Goal: Navigation & Orientation: Find specific page/section

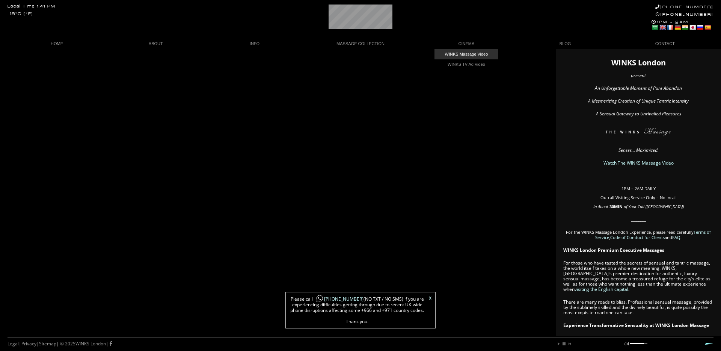
click at [476, 51] on link "WINKS Massage Video" at bounding box center [467, 54] width 64 height 10
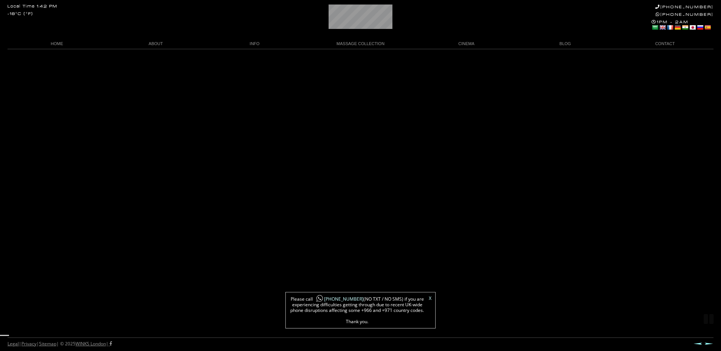
click at [430, 297] on link "X" at bounding box center [430, 298] width 3 height 5
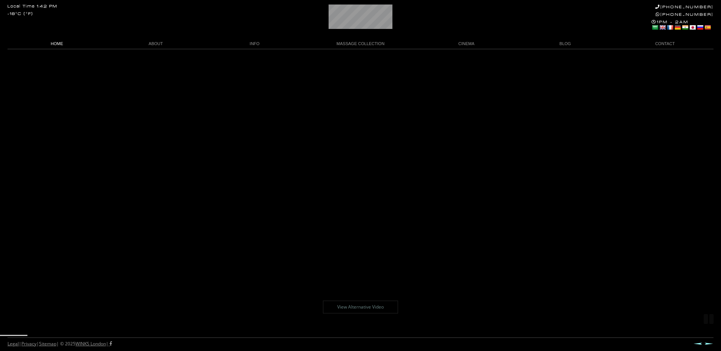
click at [52, 42] on link "HOME" at bounding box center [57, 44] width 99 height 10
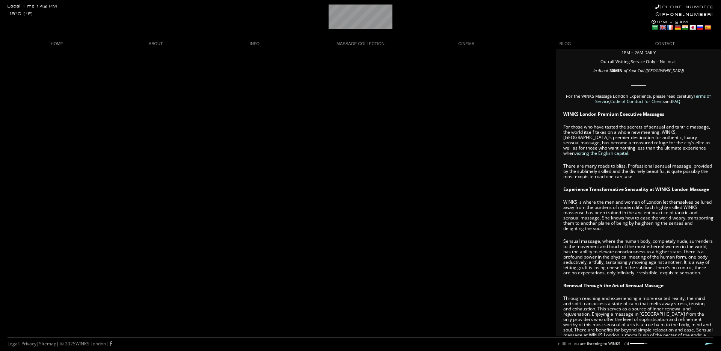
scroll to position [43, 0]
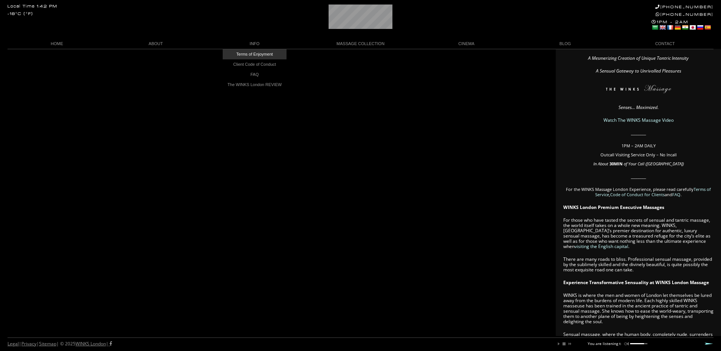
click at [257, 53] on link "Terms of Enjoyment" at bounding box center [255, 54] width 64 height 10
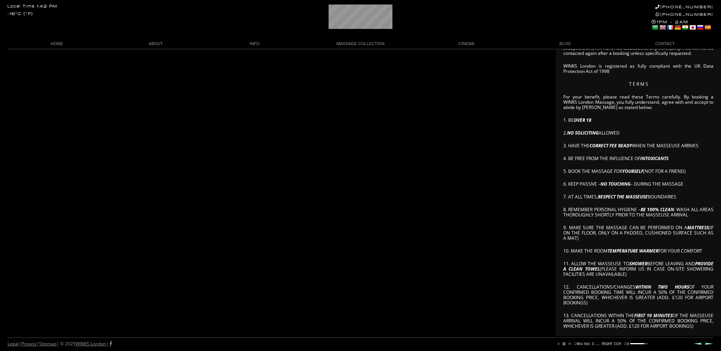
scroll to position [105, 0]
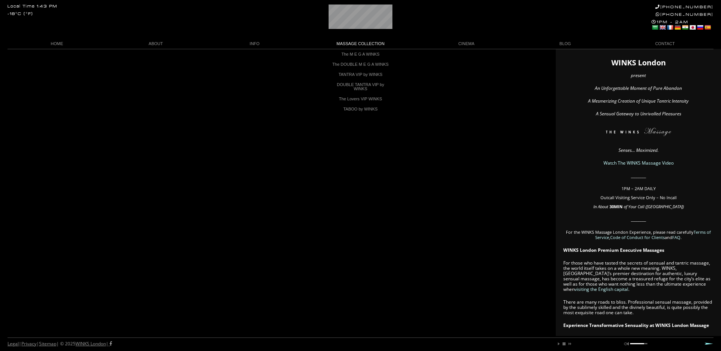
click at [359, 44] on link "MASSAGE COLLECTION" at bounding box center [360, 44] width 113 height 10
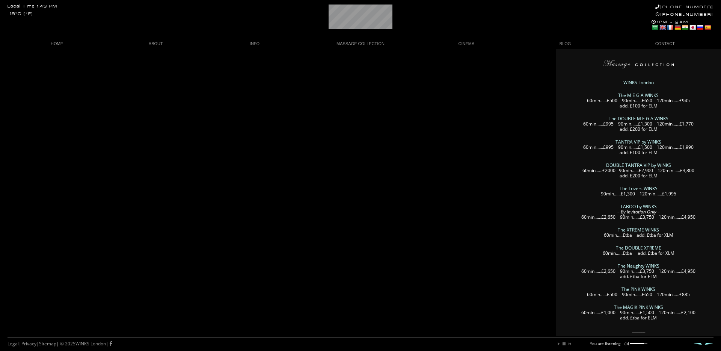
scroll to position [0, 33]
